Goal: Task Accomplishment & Management: Use online tool/utility

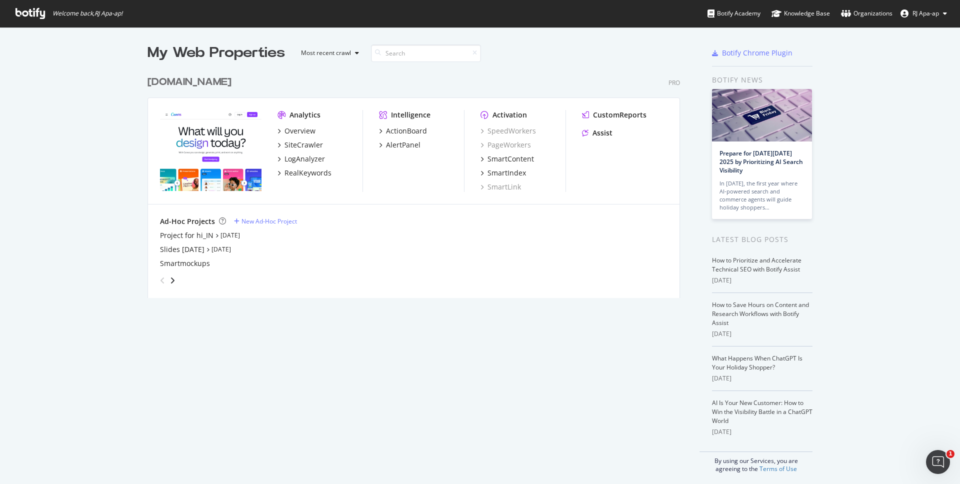
click at [923, 18] on button "RJ Apa-ap" at bounding box center [923, 13] width 62 height 16
click at [303, 128] on div "Overview" at bounding box center [299, 131] width 31 height 10
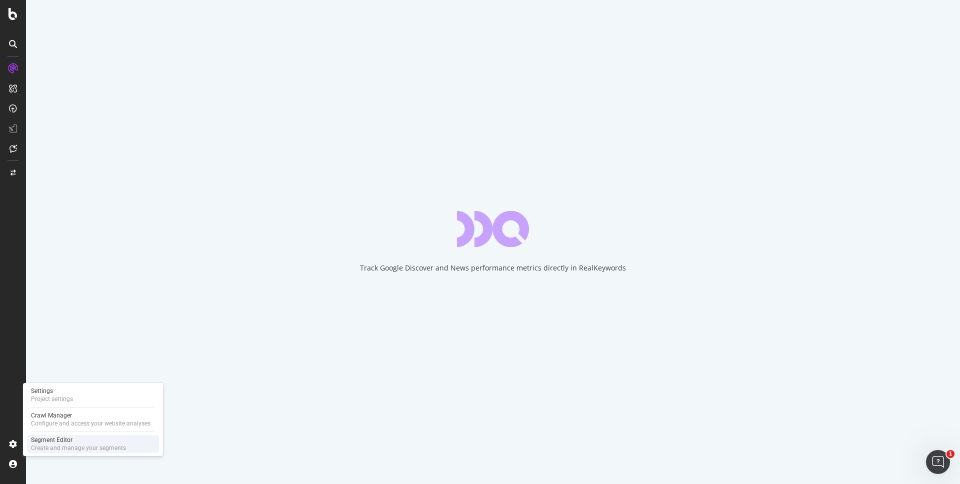
click at [60, 435] on div "Segment Editor Create and manage your segments" at bounding box center [93, 444] width 132 height 18
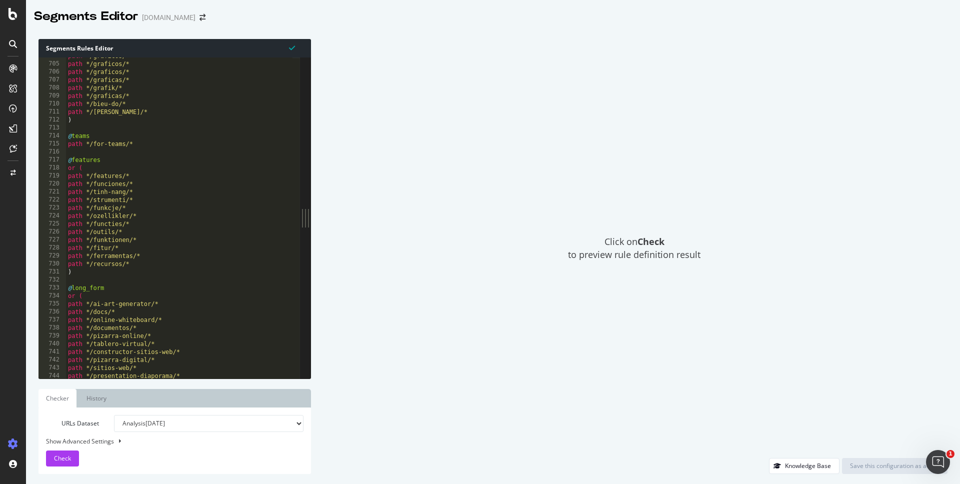
scroll to position [5627, 0]
click at [69, 159] on div "path */graficos/* path */graficos/* path */graficos/* path */graficas/* path */…" at bounding box center [186, 216] width 241 height 329
click at [171, 267] on div "path */graficos/* path */graficos/* path */graficos/* path */graficas/* path */…" at bounding box center [186, 216] width 241 height 329
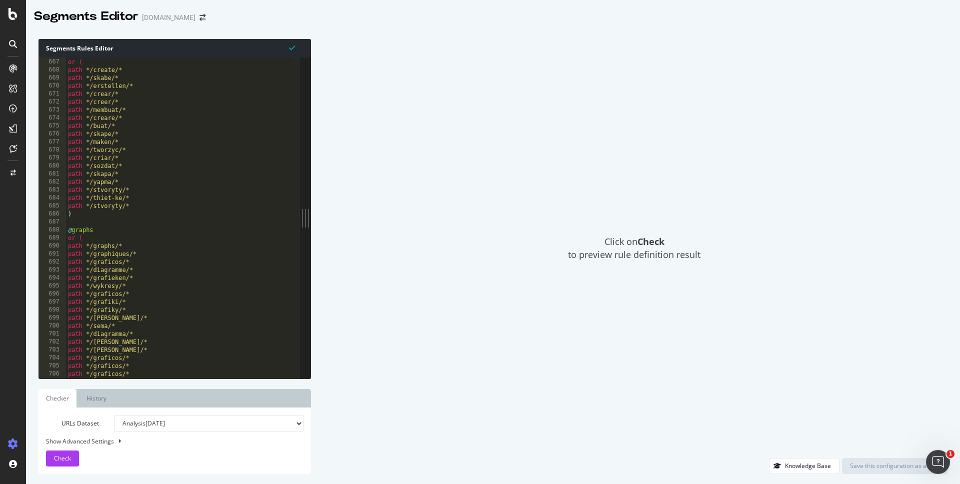
scroll to position [5203, 0]
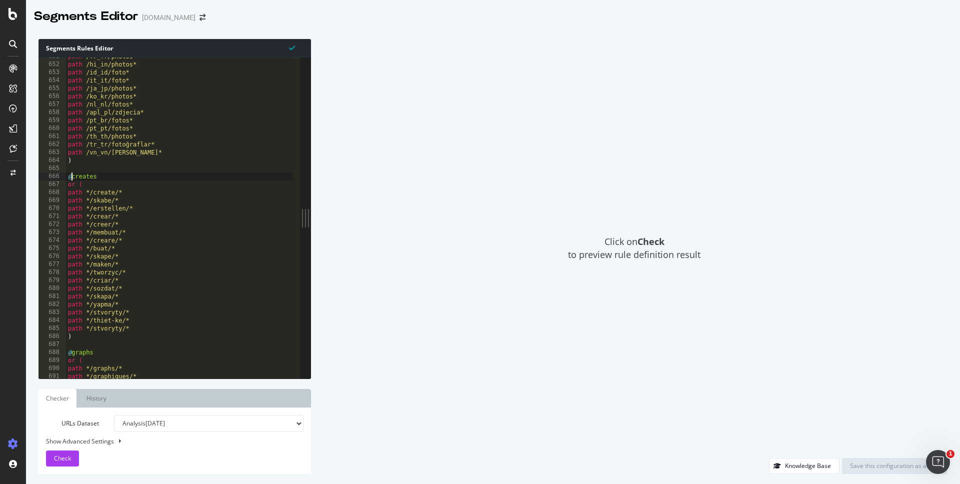
click at [70, 175] on div "path /fr_fr/photos* path /hi_in/photos* path /id_id/foto* path /it_it/foto* pat…" at bounding box center [186, 216] width 241 height 329
click at [142, 327] on div "path /fr_fr/photos* path /hi_in/photos* path /id_id/foto* path /it_it/foto* pat…" at bounding box center [186, 216] width 241 height 329
type textarea "path */thiet-ke/* path */stvoryty/*"
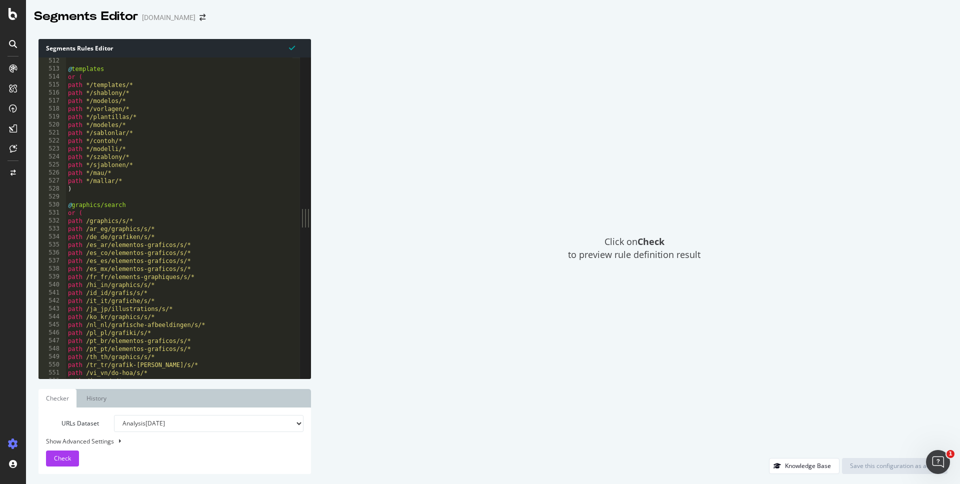
scroll to position [4024, 0]
